Goal: Information Seeking & Learning: Learn about a topic

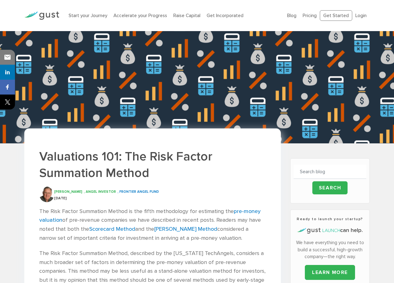
scroll to position [31, 0]
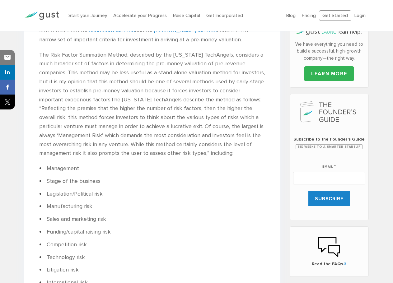
scroll to position [218, 0]
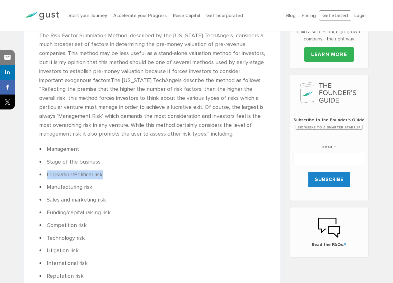
drag, startPoint x: 47, startPoint y: 174, endPoint x: 112, endPoint y: 174, distance: 64.8
click at [112, 174] on li "Legislation/Political risk" at bounding box center [152, 175] width 226 height 9
copy li "Legislation/Political risk"
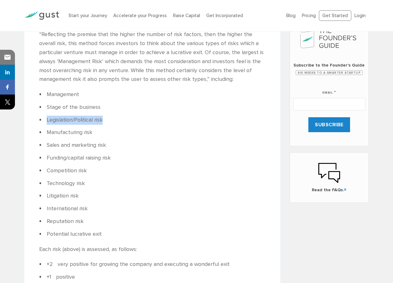
scroll to position [280, 0]
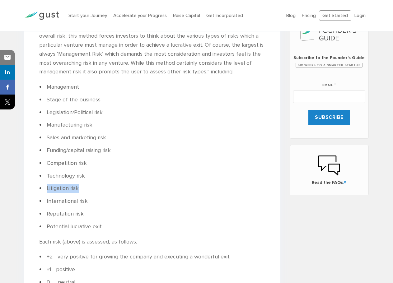
drag, startPoint x: 84, startPoint y: 189, endPoint x: 46, endPoint y: 186, distance: 37.8
click at [46, 186] on li "Litigation risk" at bounding box center [152, 188] width 226 height 9
copy li "Litigation risk"
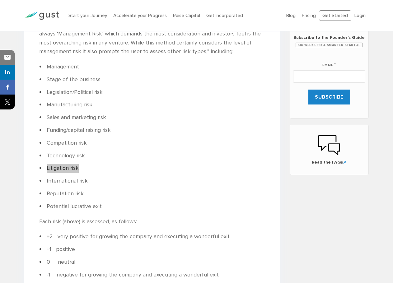
scroll to position [311, 0]
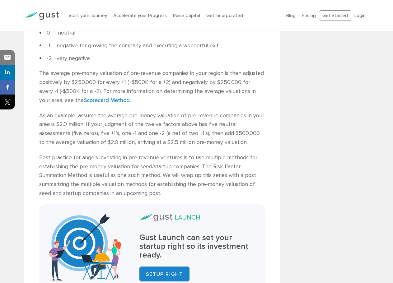
scroll to position [530, 0]
